Goal: Information Seeking & Learning: Learn about a topic

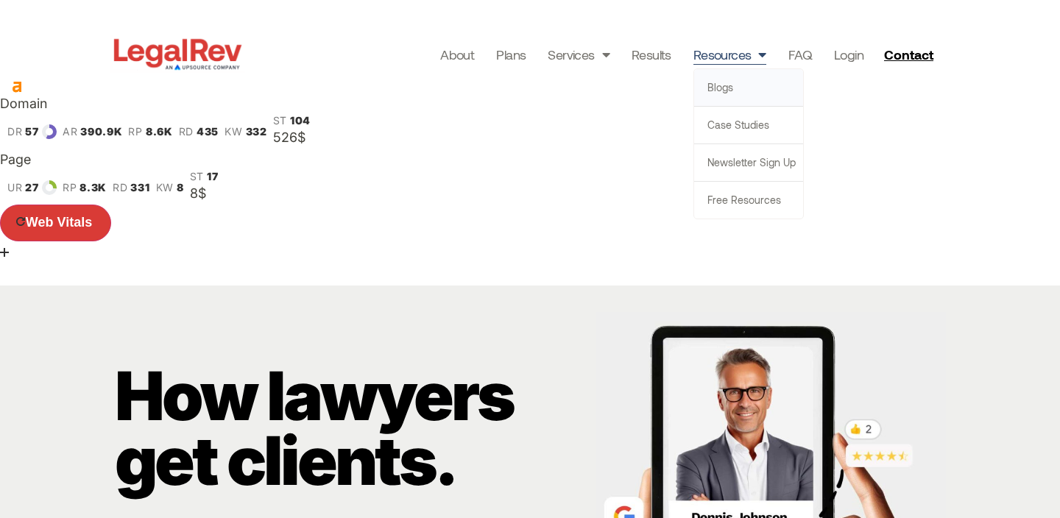
click at [736, 86] on link "Blogs" at bounding box center [748, 87] width 109 height 37
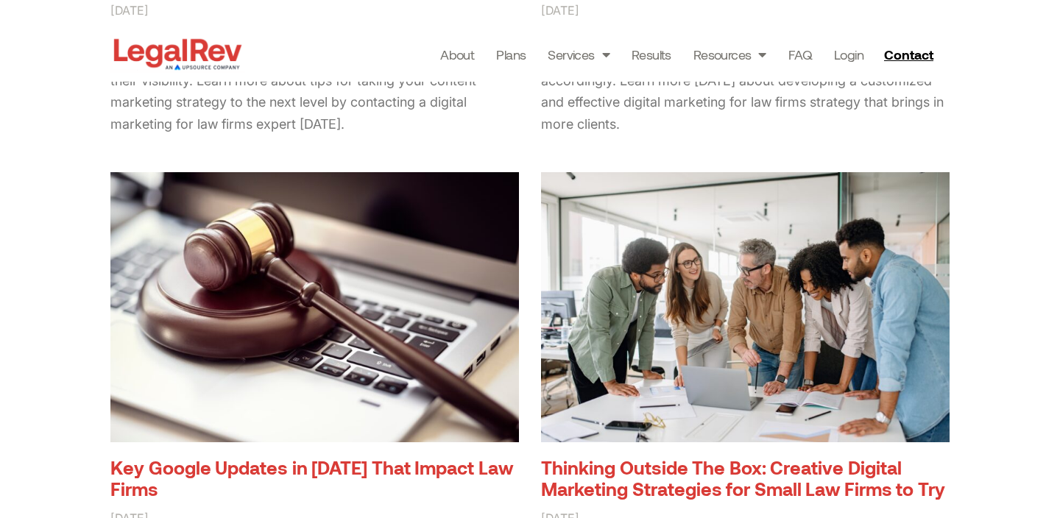
scroll to position [2336, 0]
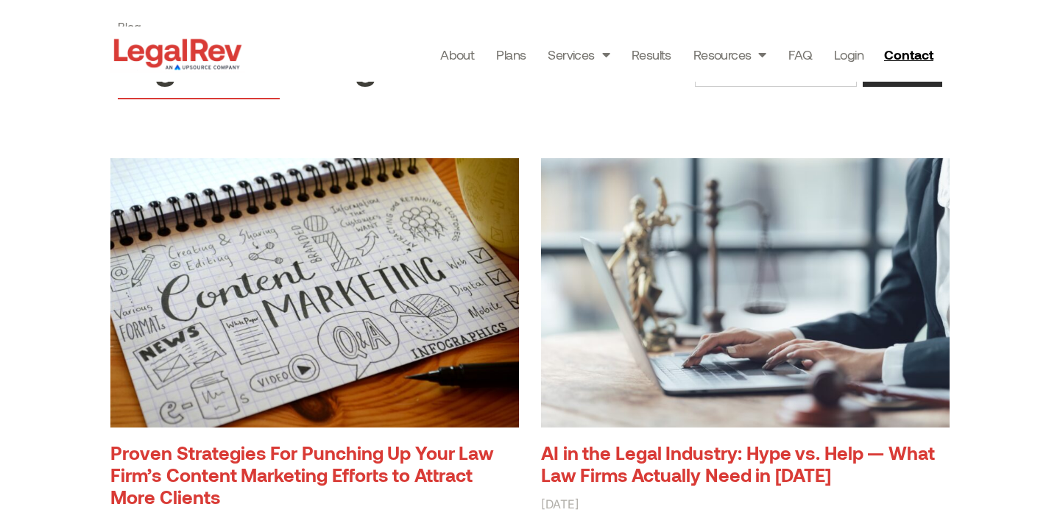
scroll to position [299, 0]
